Goal: Information Seeking & Learning: Learn about a topic

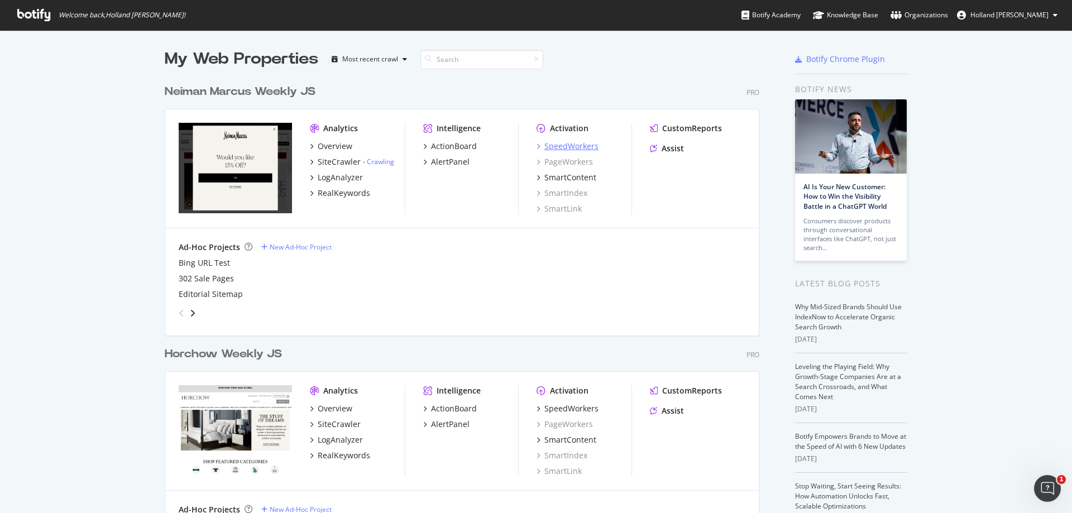
click at [570, 144] on div "SpeedWorkers" at bounding box center [572, 146] width 54 height 11
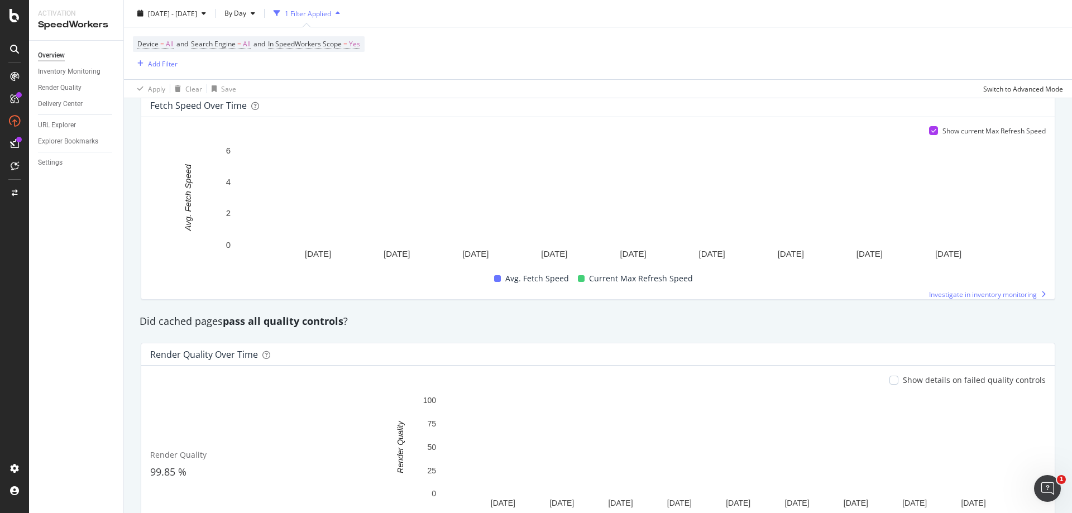
scroll to position [703, 0]
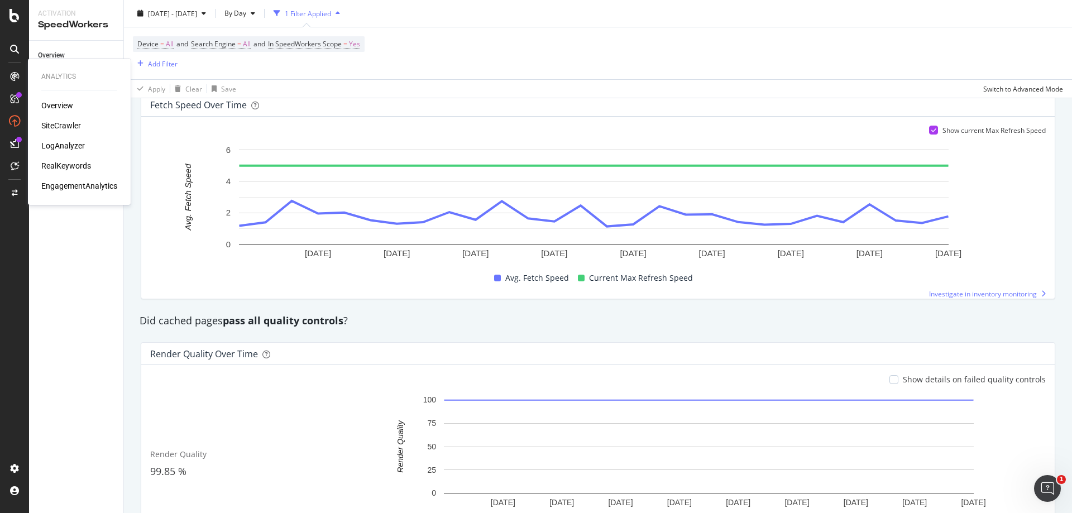
click at [49, 148] on div "LogAnalyzer" at bounding box center [63, 145] width 44 height 11
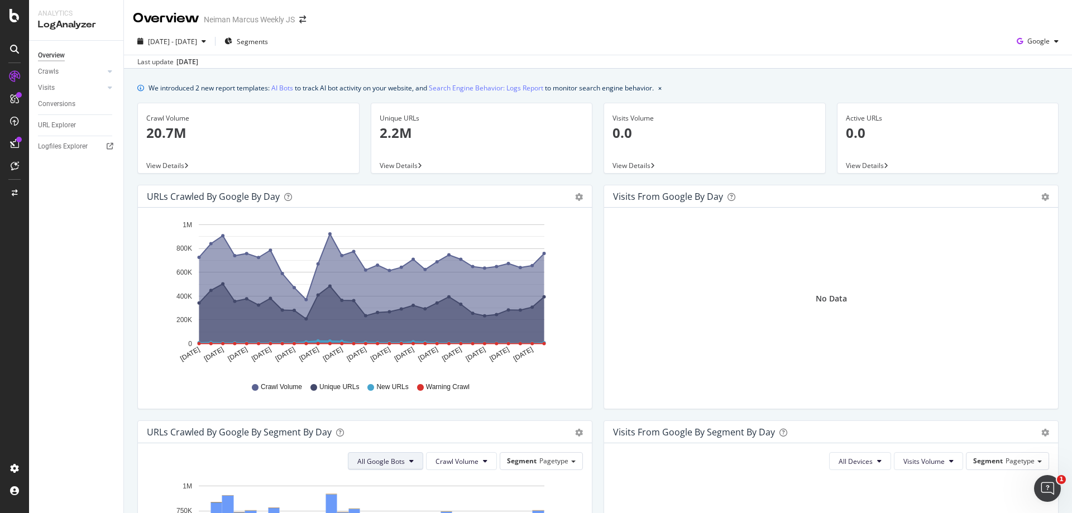
click at [408, 457] on button "All Google Bots" at bounding box center [385, 461] width 75 height 18
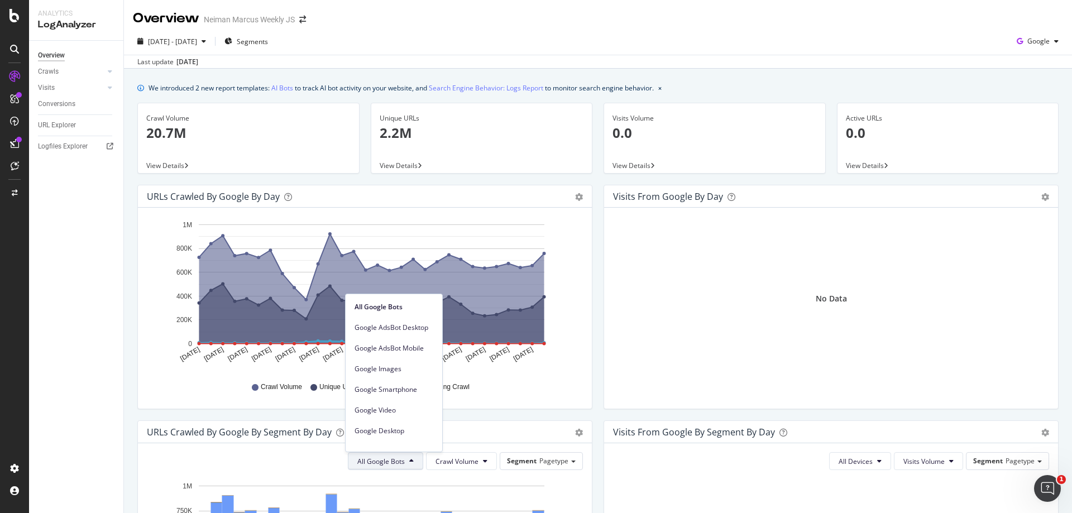
click at [408, 457] on button "All Google Bots" at bounding box center [385, 461] width 75 height 18
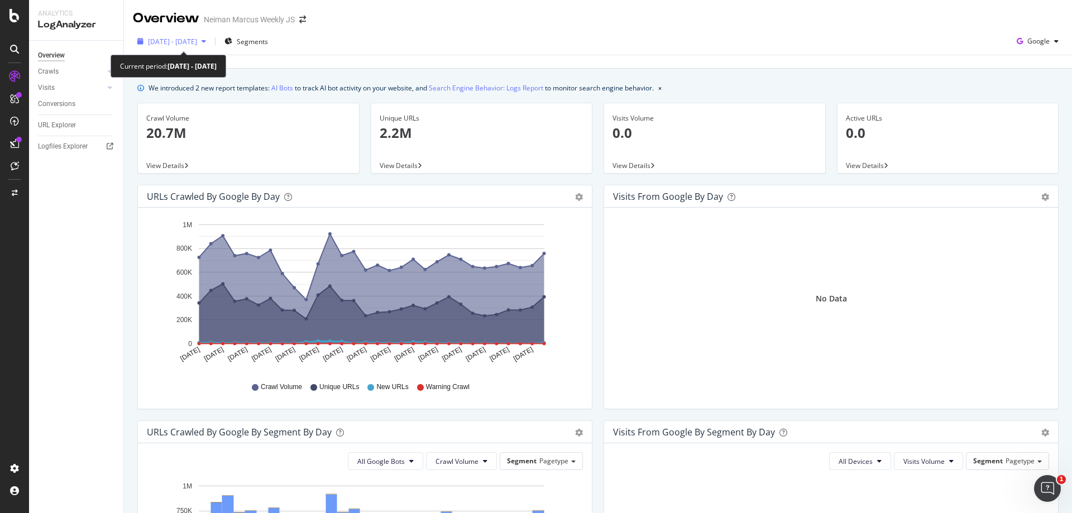
click at [211, 44] on div "button" at bounding box center [203, 41] width 13 height 7
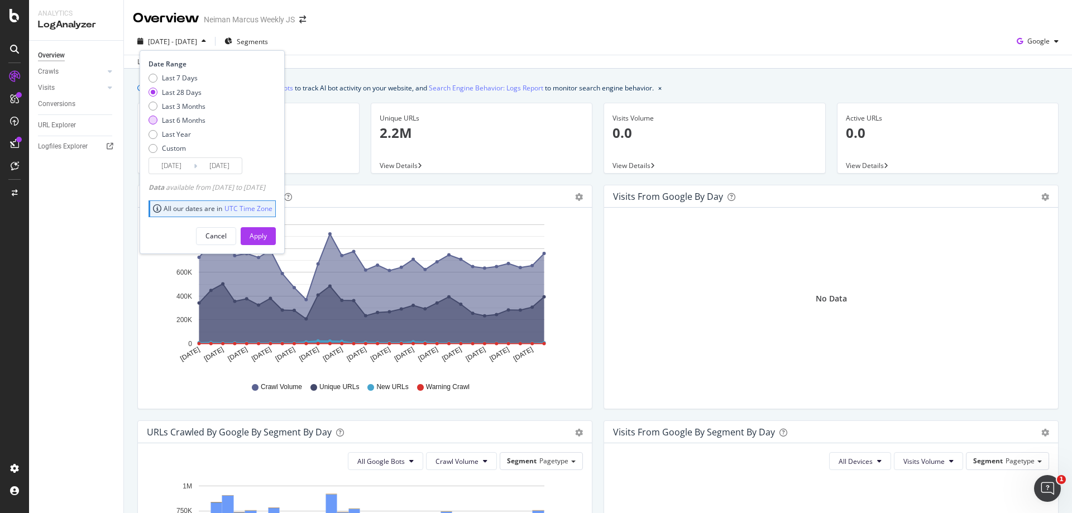
click at [190, 119] on div "Last 6 Months" at bounding box center [184, 120] width 44 height 9
type input "[DATE]"
click at [265, 235] on button "Apply" at bounding box center [258, 236] width 35 height 18
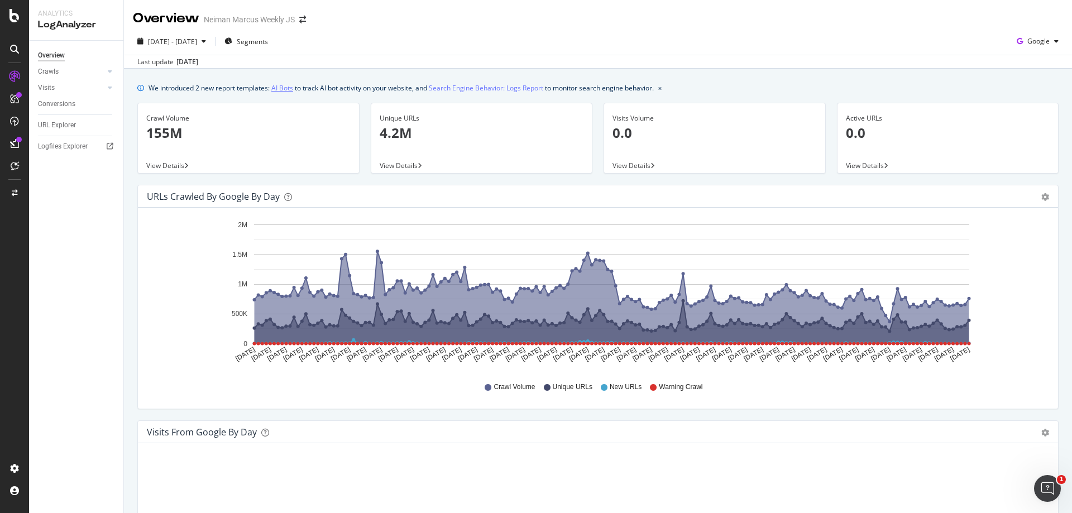
click at [283, 89] on link "AI Bots" at bounding box center [282, 88] width 22 height 12
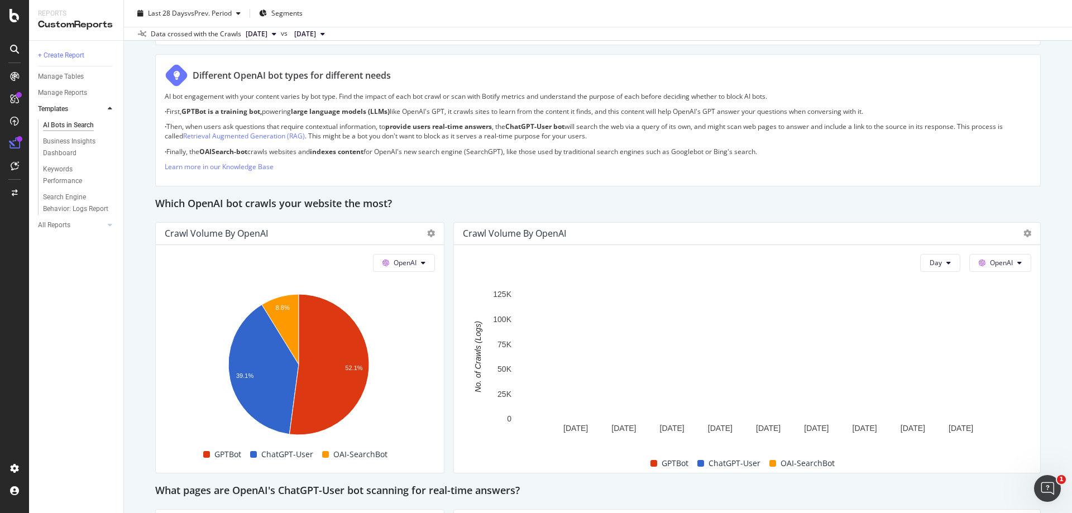
scroll to position [804, 0]
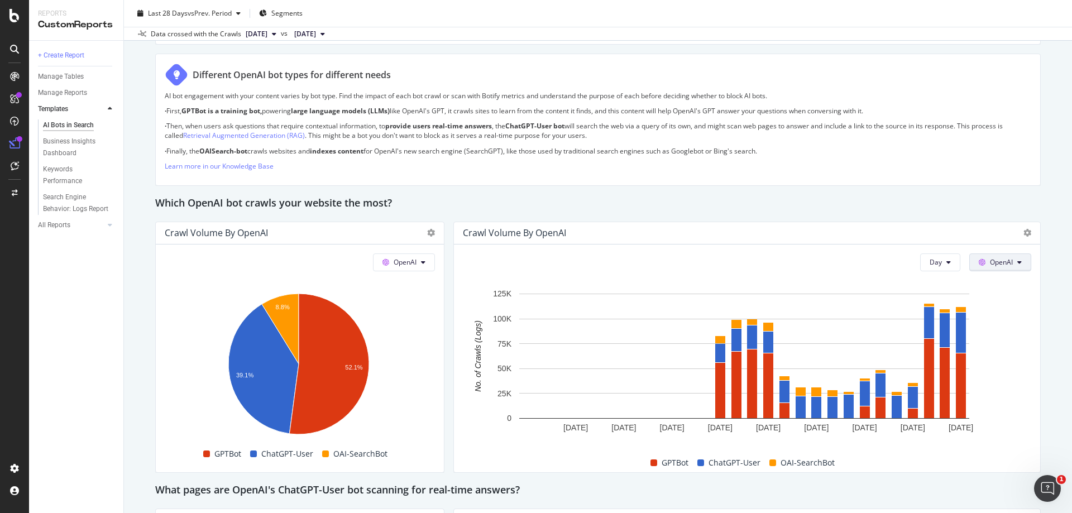
click at [1000, 271] on button "OpenAI" at bounding box center [1001, 263] width 62 height 18
click at [1045, 422] on div "AI Bots in Search AI Bots in Search Neiman Marcus Weekly JS Clone Schedule Emai…" at bounding box center [598, 256] width 948 height 513
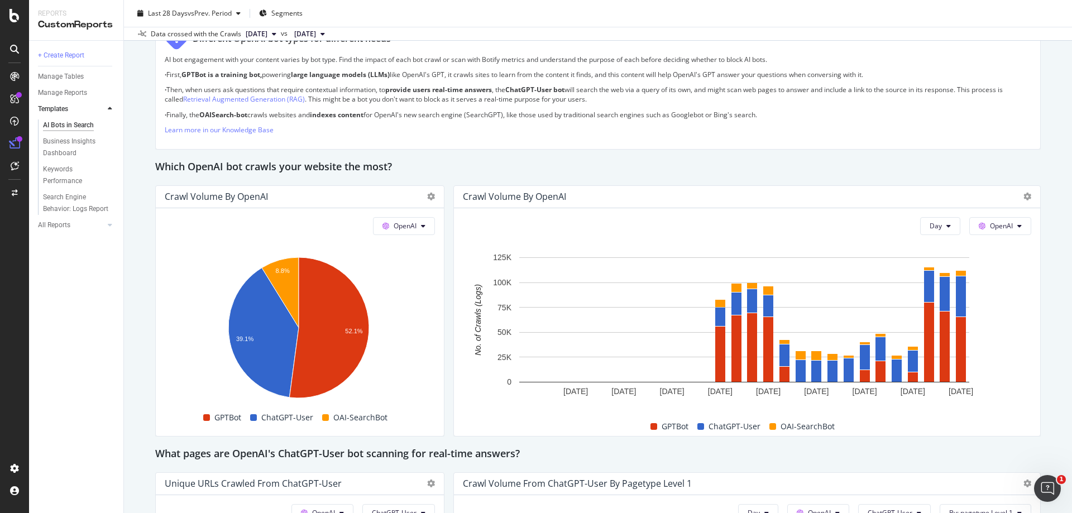
scroll to position [841, 0]
click at [1009, 227] on button "OpenAI" at bounding box center [1001, 226] width 62 height 18
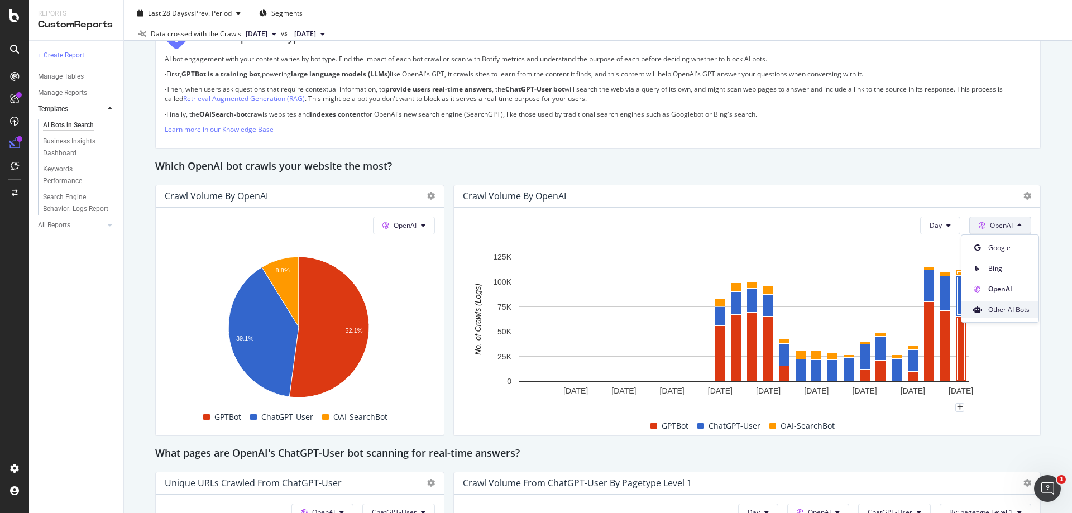
click at [999, 315] on div "Other AI Bots" at bounding box center [1000, 310] width 77 height 16
